Goal: Task Accomplishment & Management: Manage account settings

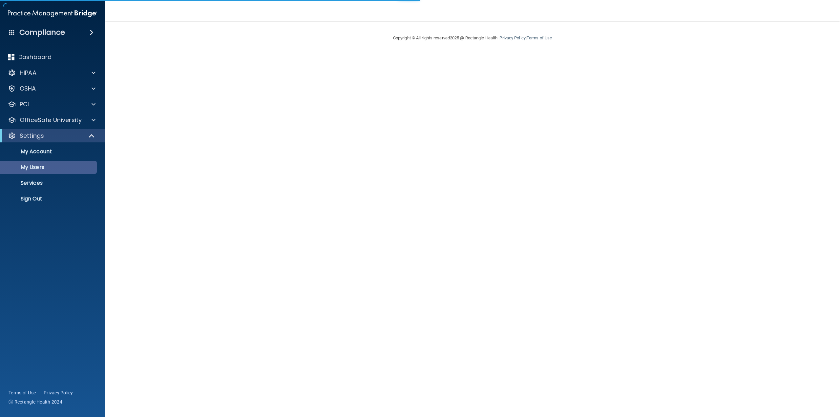
select select "20"
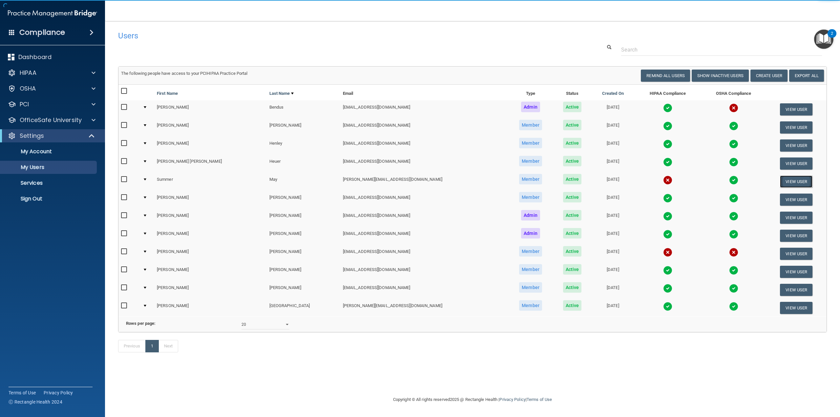
click at [795, 179] on button "View User" at bounding box center [796, 182] width 32 height 12
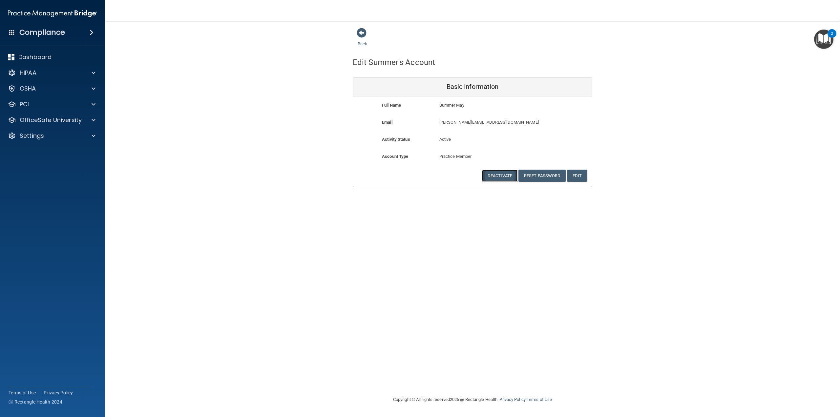
click at [493, 174] on button "Deactivate" at bounding box center [499, 176] width 35 height 12
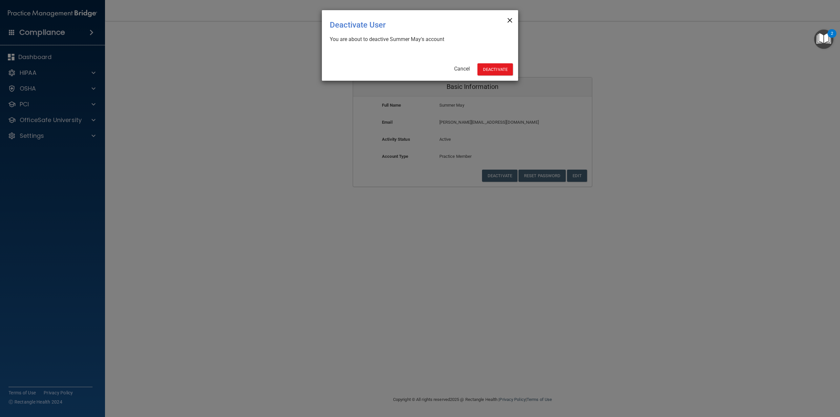
click at [512, 19] on span "×" at bounding box center [510, 19] width 6 height 13
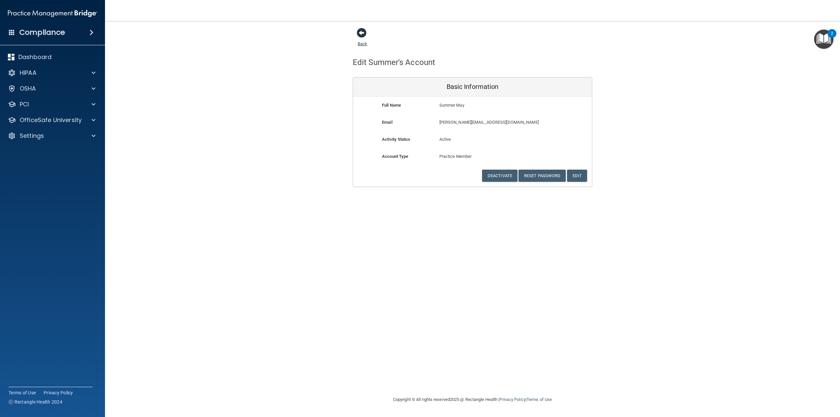
click at [357, 35] on span at bounding box center [362, 33] width 10 height 10
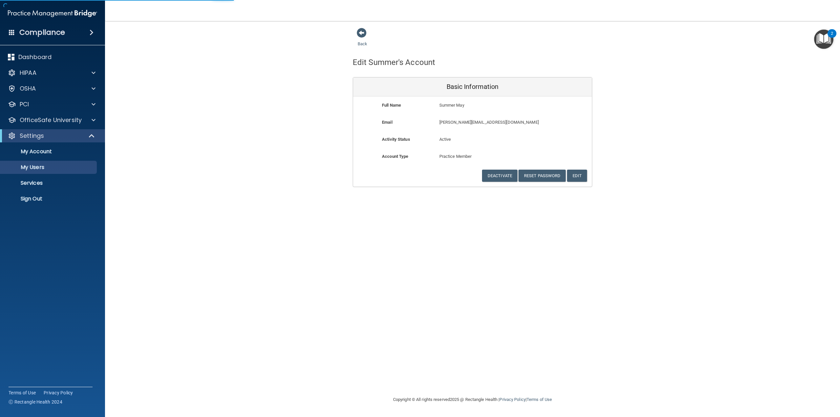
select select "20"
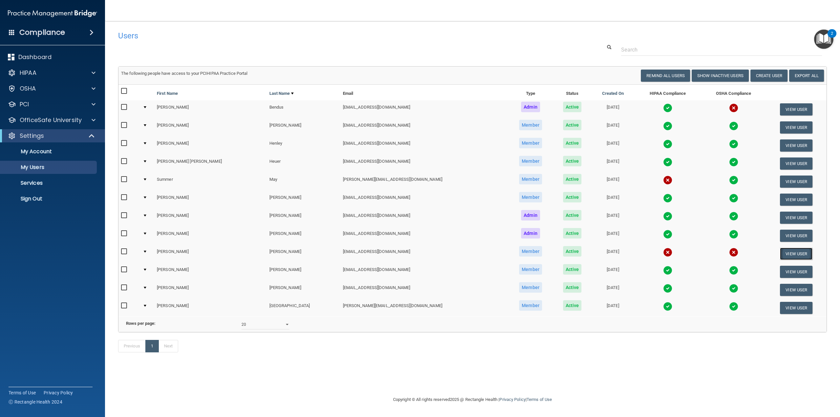
click at [797, 253] on button "View User" at bounding box center [796, 254] width 32 height 12
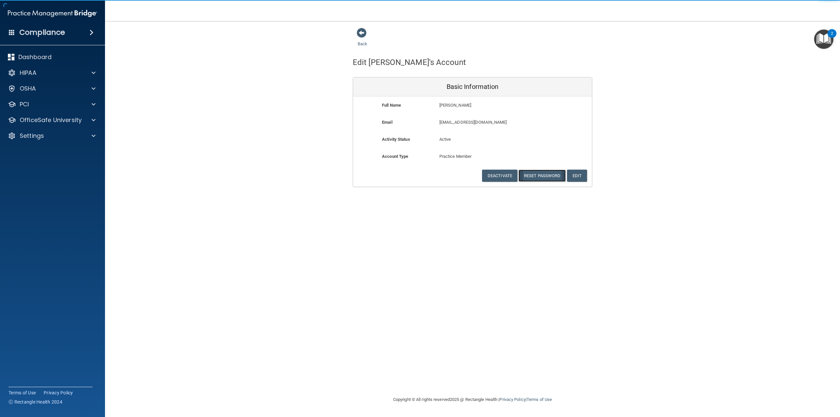
click at [537, 175] on button "Reset Password" at bounding box center [541, 176] width 47 height 12
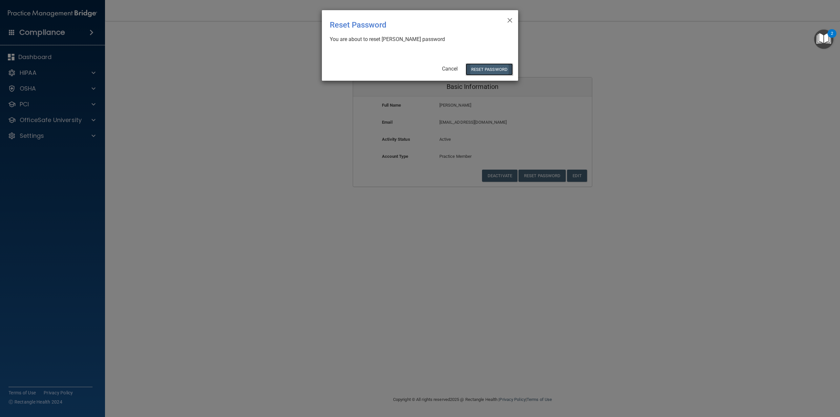
click at [486, 67] on button "Reset Password" at bounding box center [489, 69] width 47 height 12
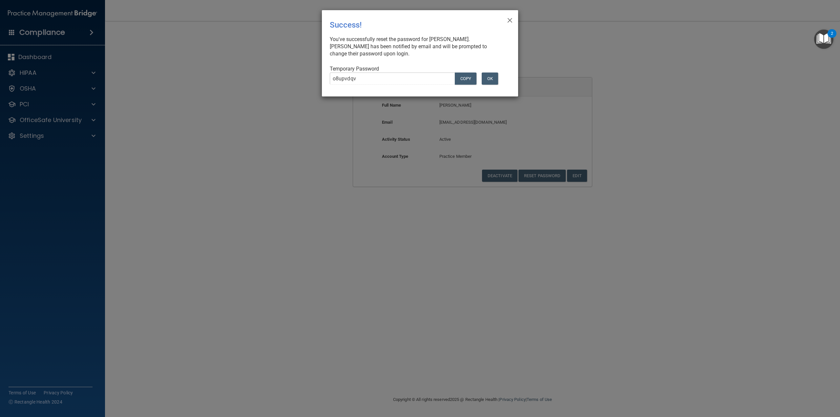
click at [162, 60] on div "× Close Success! You've successfully reset the password for Julia Petty. Julia …" at bounding box center [420, 208] width 840 height 417
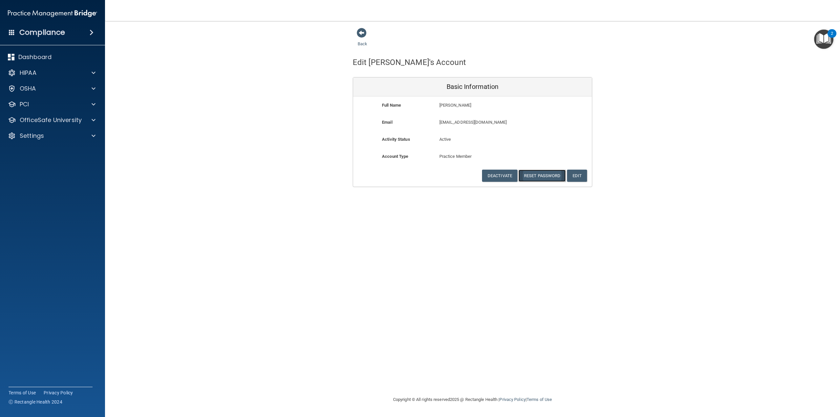
click at [535, 177] on button "Reset Password" at bounding box center [541, 176] width 47 height 12
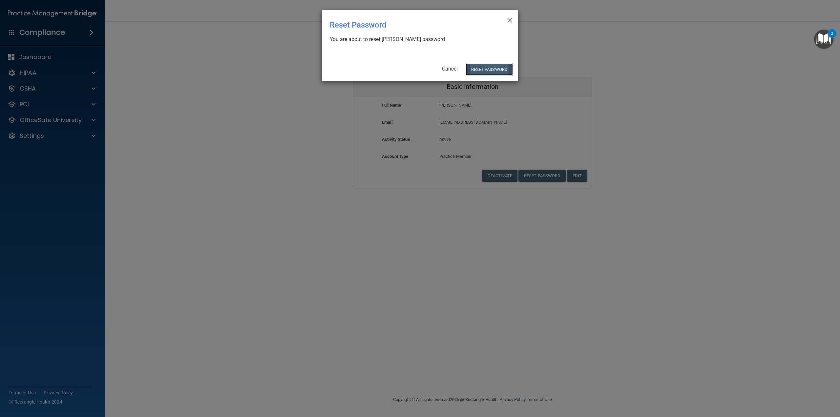
click at [479, 70] on button "Reset Password" at bounding box center [489, 69] width 47 height 12
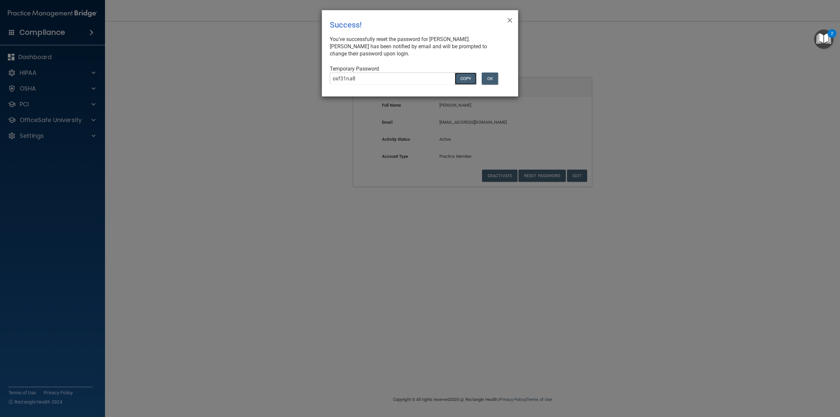
click at [469, 77] on button "COPY" at bounding box center [466, 79] width 22 height 12
